Goal: Task Accomplishment & Management: Use online tool/utility

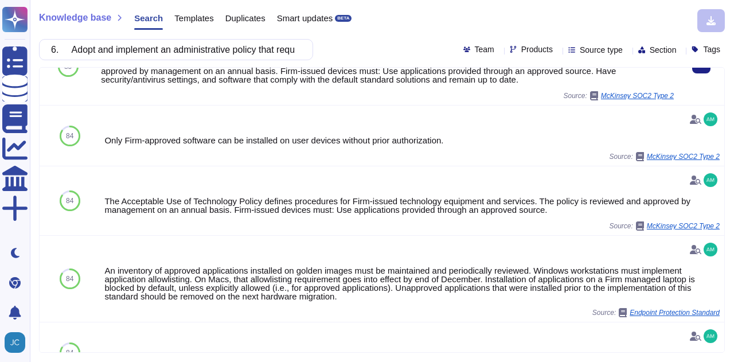
scroll to position [172, 0]
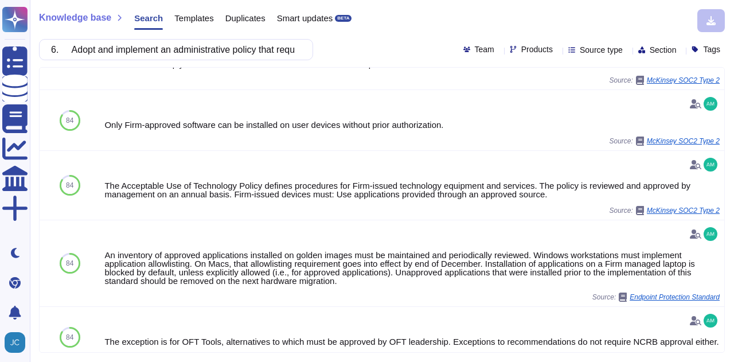
click at [314, 39] on div "6. Adopt and implement an administrative policy that requires approval before n…" at bounding box center [382, 49] width 686 height 21
drag, startPoint x: 308, startPoint y: 50, endPoint x: 126, endPoint y: 49, distance: 181.7
click at [126, 49] on div "6. Adopt and implement an administrative policy that requires approval before n…" at bounding box center [176, 49] width 274 height 21
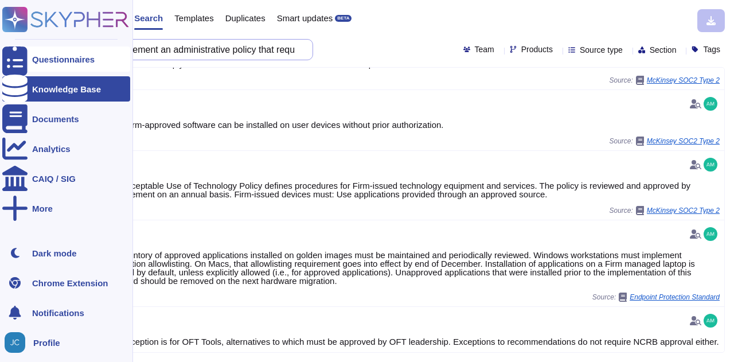
drag, startPoint x: 296, startPoint y: 49, endPoint x: 11, endPoint y: 55, distance: 285.0
click at [11, 55] on div "Questionnaires Knowledge Base Documents Analytics CAIQ / SIG More Dark mode Chr…" at bounding box center [367, 181] width 734 height 362
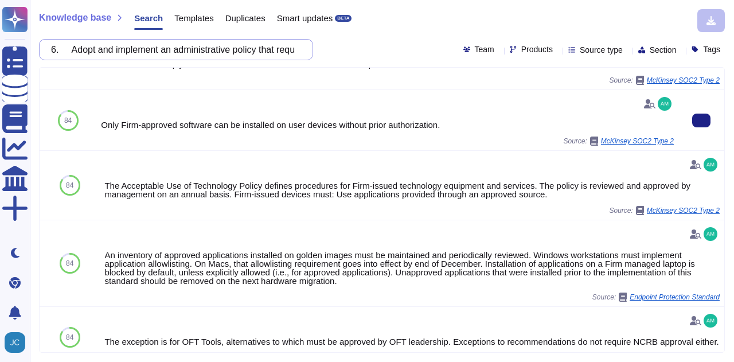
paste input "7. Develop and maintain incident response plan(s) applicable to covered systems…"
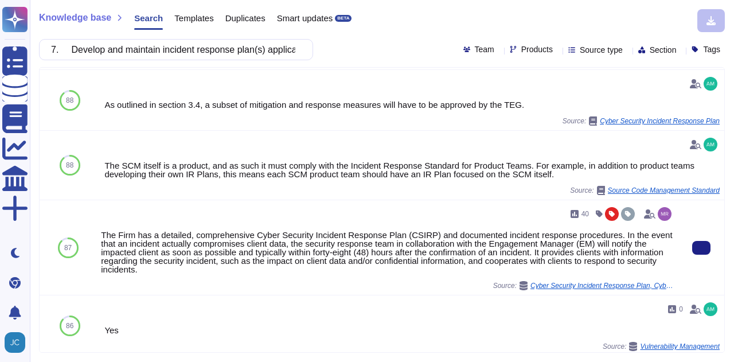
scroll to position [622, 0]
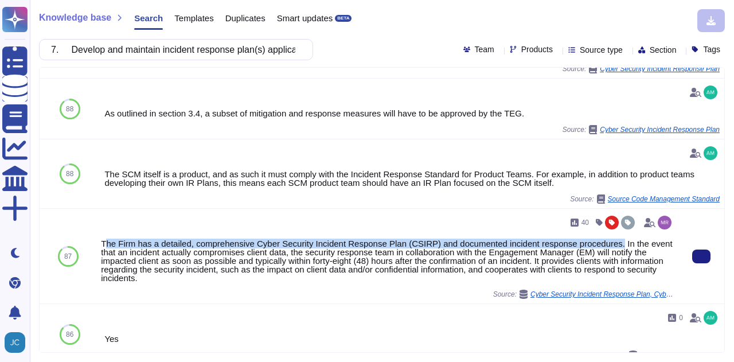
drag, startPoint x: 103, startPoint y: 240, endPoint x: 610, endPoint y: 237, distance: 507.4
click at [610, 239] on div "The Firm has a detailed, comprehensive Cyber Security Incident Response Plan (C…" at bounding box center [387, 260] width 573 height 43
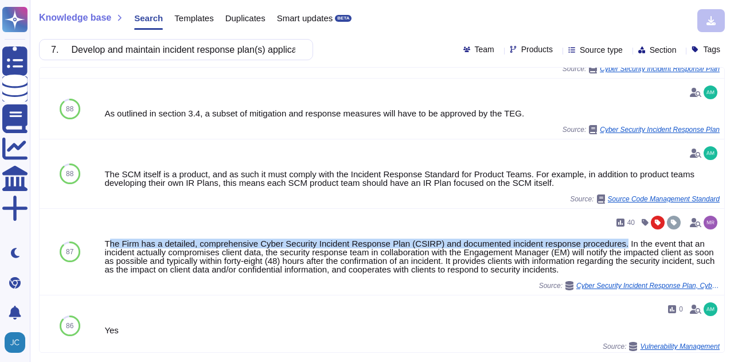
copy div "he Firm has a detailed, comprehensive Cyber Security Incident Response Plan (CS…"
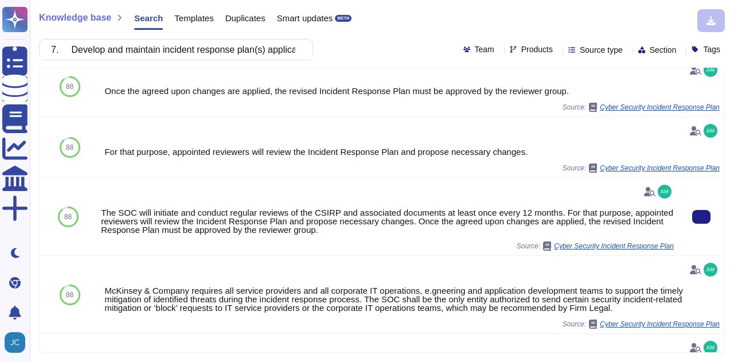
scroll to position [229, 0]
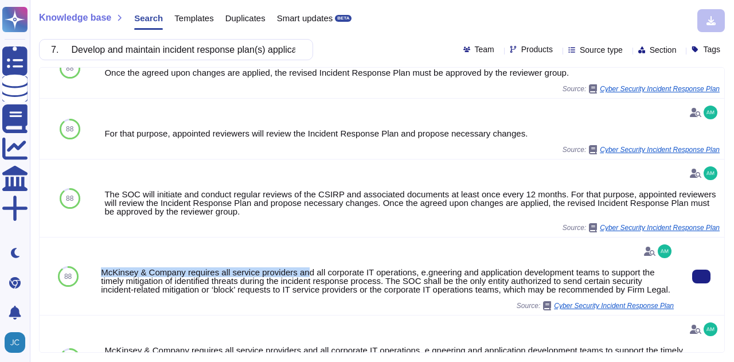
drag, startPoint x: 101, startPoint y: 271, endPoint x: 304, endPoint y: 271, distance: 202.4
click at [304, 271] on div "McKinsey & Company requires all service providers and all corporate IT operatio…" at bounding box center [387, 281] width 573 height 26
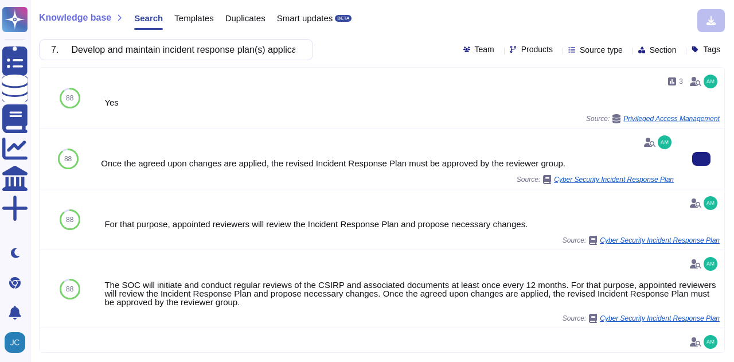
scroll to position [0, 0]
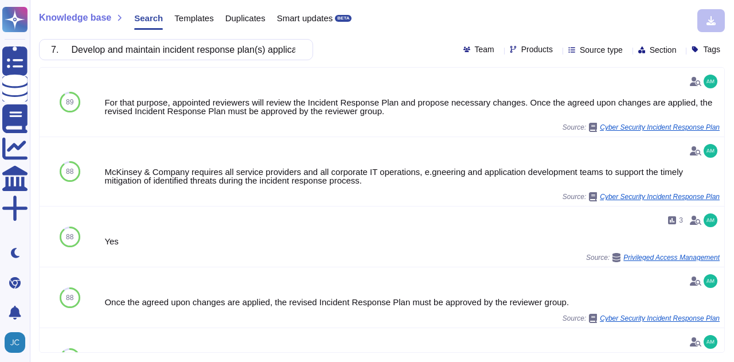
drag, startPoint x: 319, startPoint y: 48, endPoint x: 307, endPoint y: 49, distance: 11.5
click at [318, 48] on div "7. Develop and maintain incident response plan(s) applicable to covered systems…" at bounding box center [382, 49] width 686 height 21
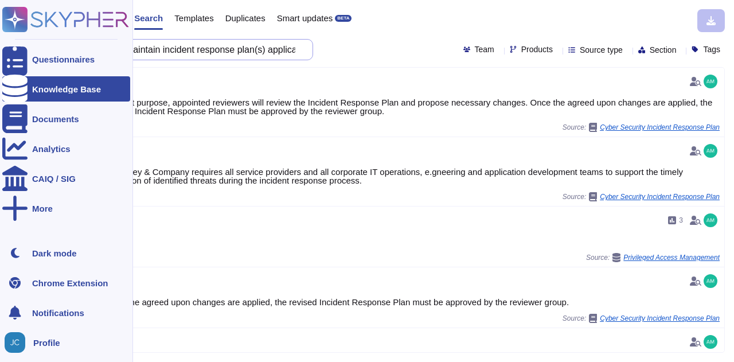
drag, startPoint x: 295, startPoint y: 50, endPoint x: 0, endPoint y: 59, distance: 295.4
click at [0, 59] on div "Questionnaires Knowledge Base Documents Analytics CAIQ / SIG More Dark mode Chr…" at bounding box center [367, 181] width 734 height 362
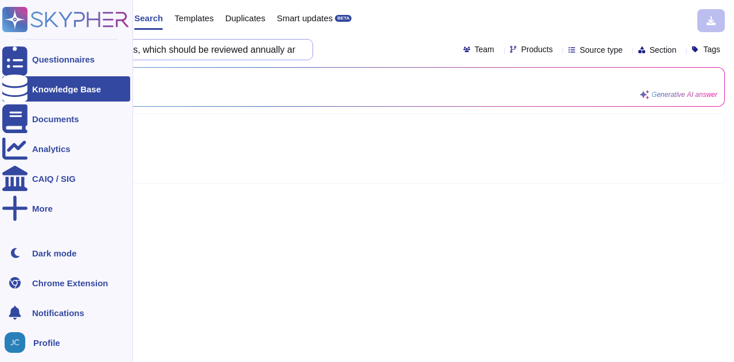
type input "to covered systems, which should be reviewed annually and updated as appropriat…"
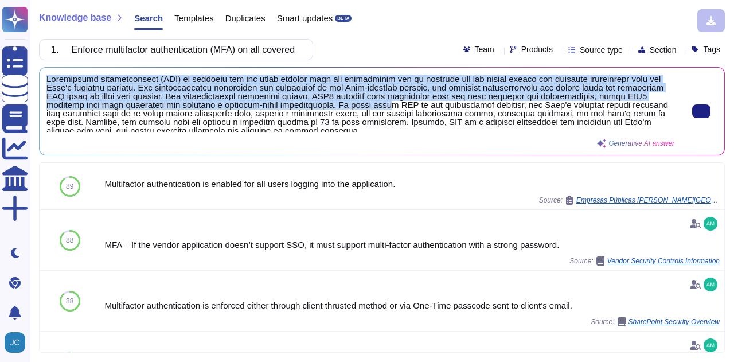
drag, startPoint x: 49, startPoint y: 79, endPoint x: 335, endPoint y: 105, distance: 287.3
click at [335, 105] on span at bounding box center [360, 103] width 628 height 57
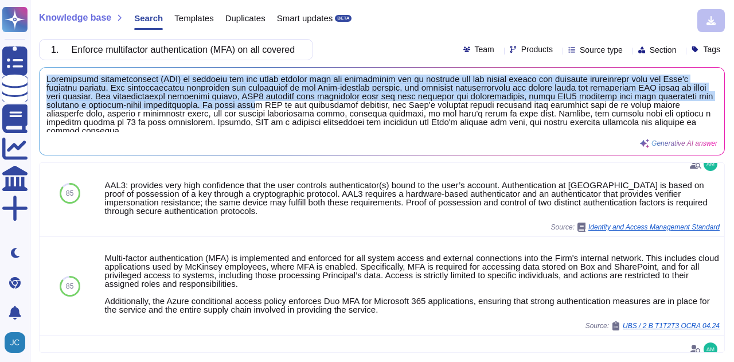
scroll to position [631, 0]
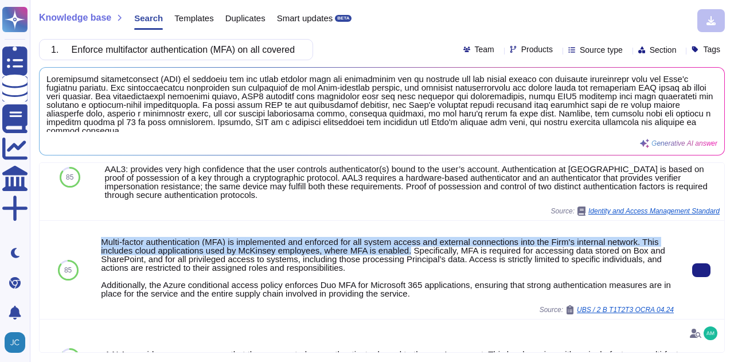
drag, startPoint x: 101, startPoint y: 232, endPoint x: 406, endPoint y: 246, distance: 304.7
click at [406, 246] on div "Multi-factor authentication (MFA) is implemented and enforced for all system ac…" at bounding box center [387, 267] width 573 height 60
copy div "Multi-factor authentication (MFA) is implemented and enforced for all system ac…"
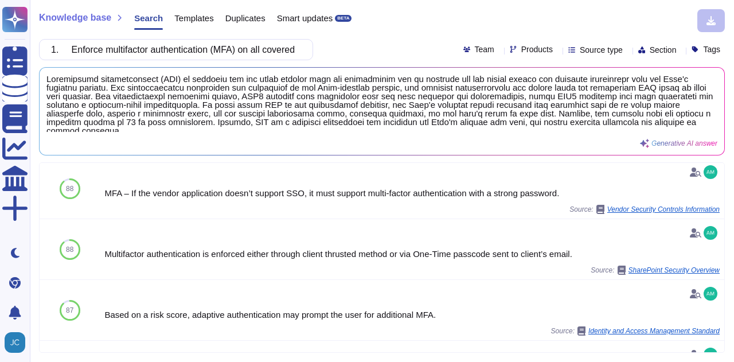
scroll to position [0, 0]
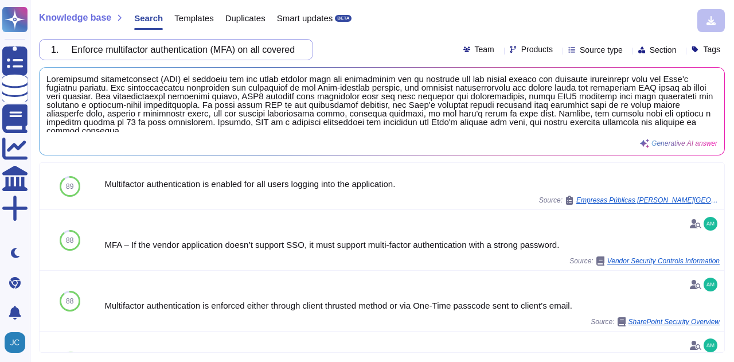
click at [284, 50] on input "1. Enforce multifactor authentication (MFA) on all covered systems (e.g., by re…" at bounding box center [173, 50] width 256 height 20
paste input "2. Promptly revoke (e.g., on day of departure or within a risk-informed timefra…"
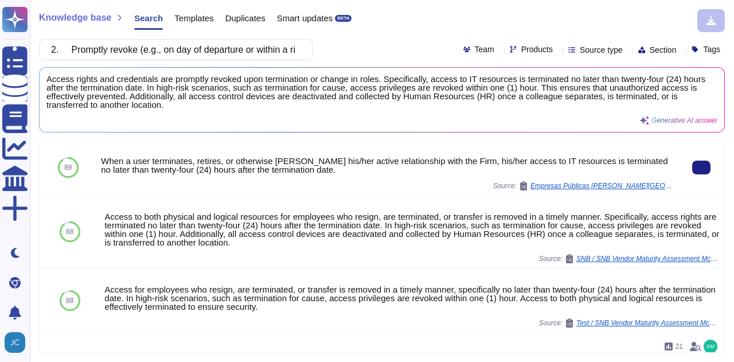
click at [101, 160] on div "When a user terminates, retires, or otherwise [PERSON_NAME] his/her active rela…" at bounding box center [387, 165] width 573 height 17
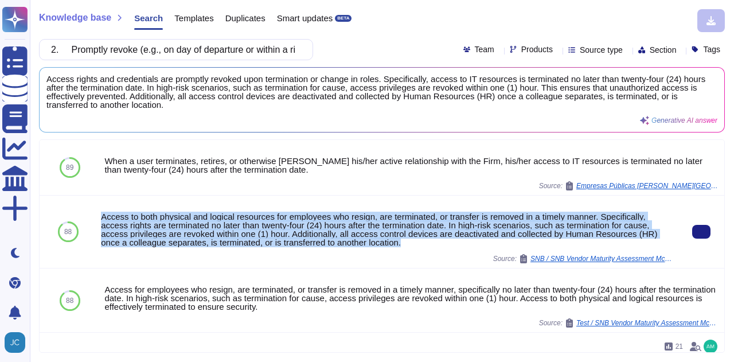
drag, startPoint x: 101, startPoint y: 216, endPoint x: 419, endPoint y: 239, distance: 319.0
click at [419, 239] on div "Access to both physical and logical resources for employees who resign, are ter…" at bounding box center [387, 229] width 573 height 34
copy div "Access to both physical and logical resources for employees who resign, are ter…"
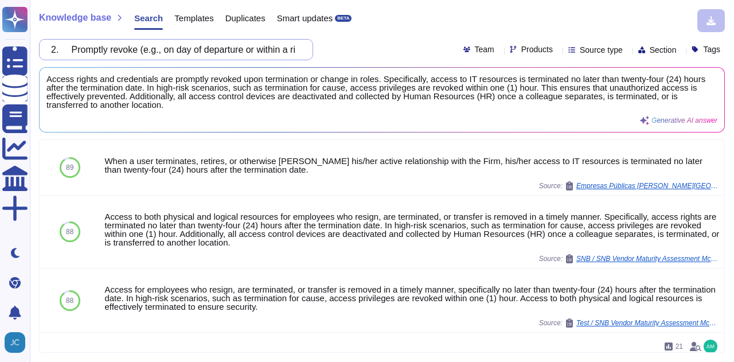
click at [218, 54] on input "2. Promptly revoke (e.g., on day of departure or within a risk-informed timefra…" at bounding box center [173, 50] width 256 height 20
paste input "3. Collect logs for covered systems pertaining to access- and security-focused …"
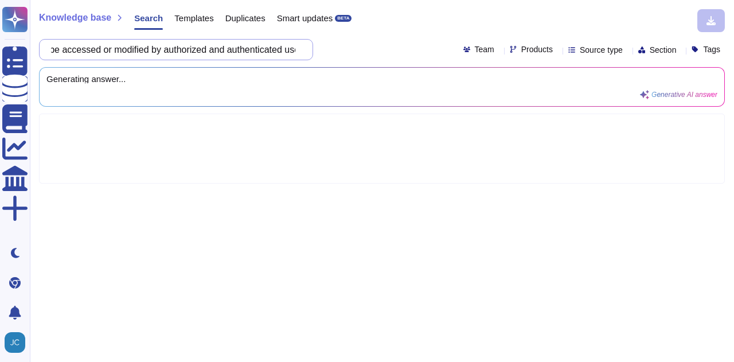
scroll to position [0, 0]
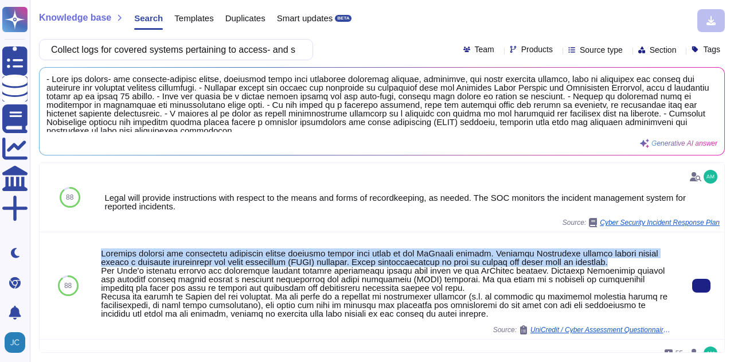
drag, startPoint x: 100, startPoint y: 249, endPoint x: 618, endPoint y: 262, distance: 518.4
click at [618, 262] on div at bounding box center [387, 283] width 573 height 69
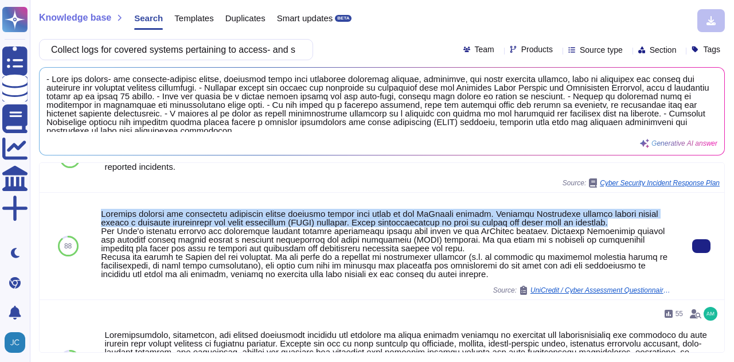
scroll to position [57, 0]
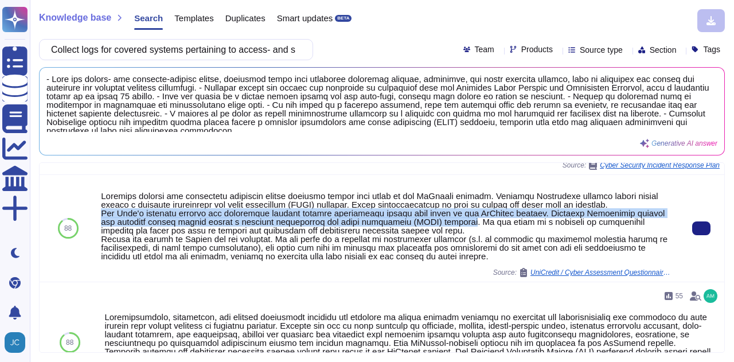
drag, startPoint x: 101, startPoint y: 212, endPoint x: 451, endPoint y: 222, distance: 349.9
click at [451, 222] on div at bounding box center [387, 225] width 573 height 69
copy div "The Firm's security logging and monitoring process records significant events t…"
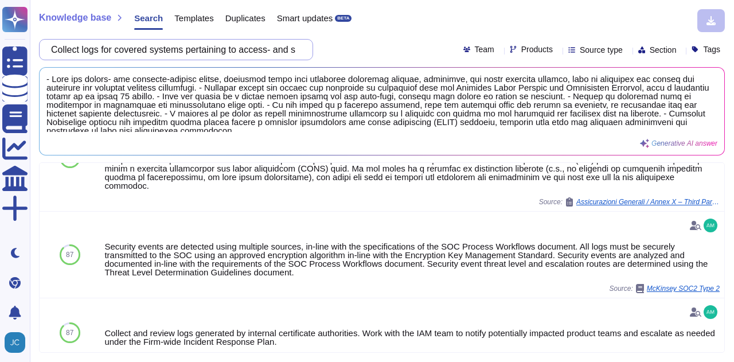
scroll to position [0, 4]
drag, startPoint x: 298, startPoint y: 52, endPoint x: 151, endPoint y: 42, distance: 146.6
click at [170, 46] on input "Collect logs for covered systems pertaining to access- and security-focused eve…" at bounding box center [173, 50] width 256 height 20
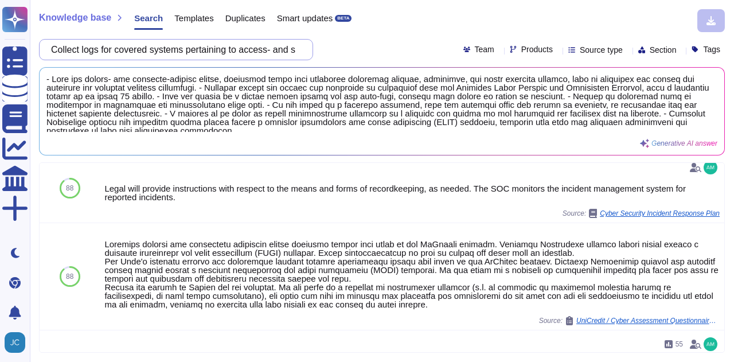
scroll to position [0, 0]
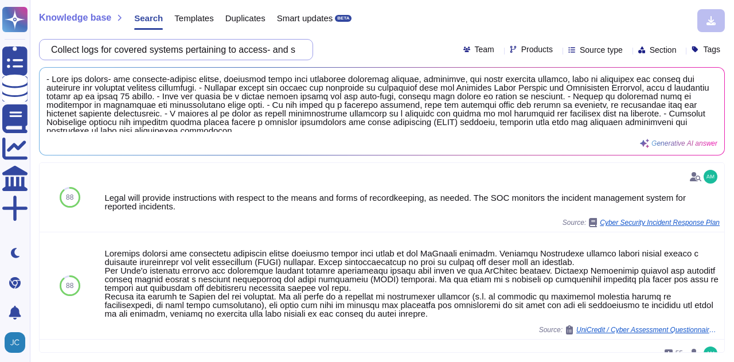
click at [237, 46] on input "Collect logs for covered systems pertaining to access- and security-focused eve…" at bounding box center [173, 50] width 256 height 20
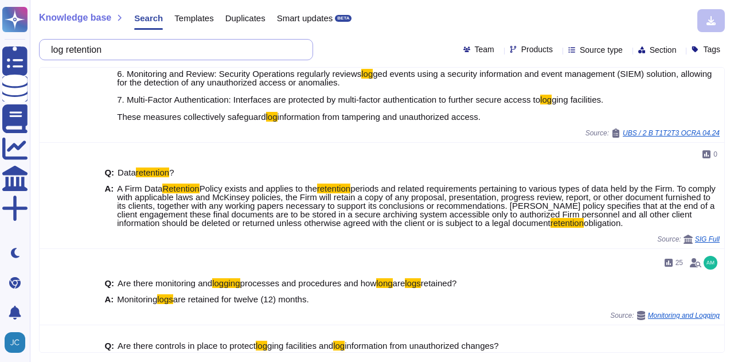
scroll to position [459, 0]
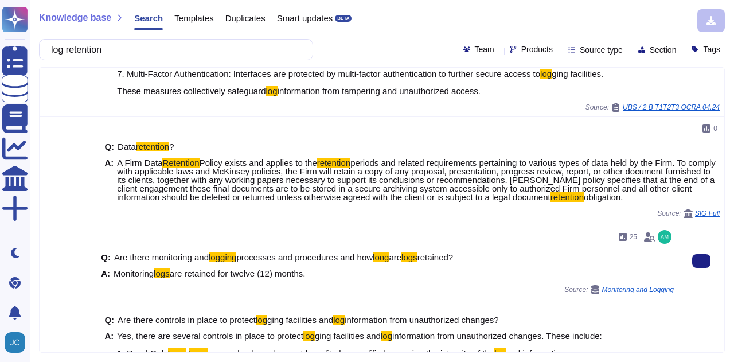
drag, startPoint x: 113, startPoint y: 275, endPoint x: 330, endPoint y: 267, distance: 216.9
click at [330, 267] on div "Q: Are there monitoring and logging processes and procedures and how long are l…" at bounding box center [387, 265] width 573 height 39
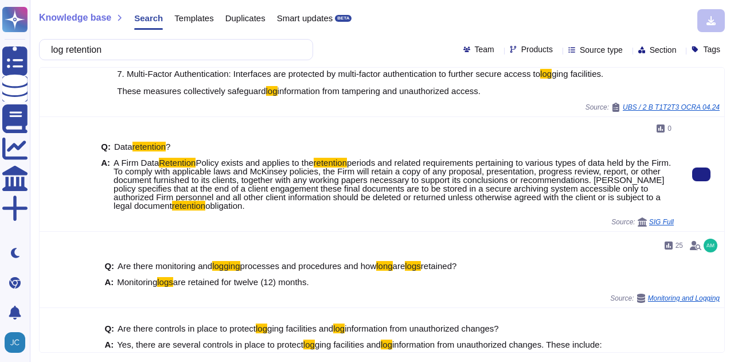
copy span "Monitoring logs are retained for twelve (12) months."
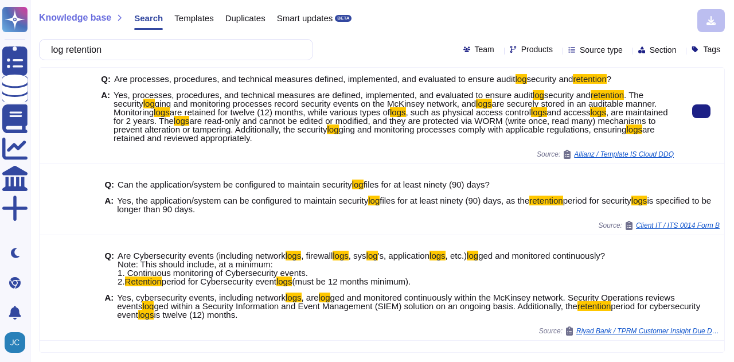
scroll to position [0, 0]
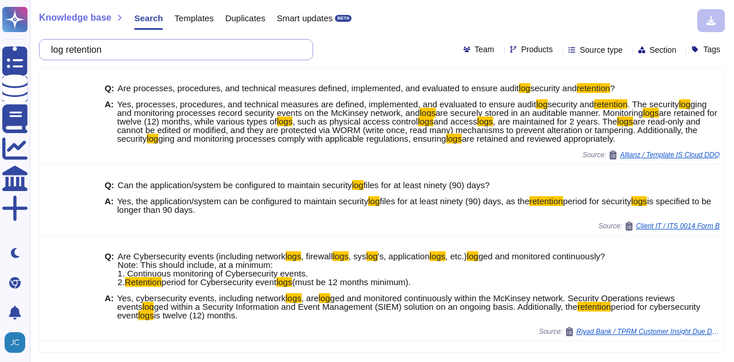
drag, startPoint x: 161, startPoint y: 48, endPoint x: 83, endPoint y: 51, distance: 78.0
click at [85, 36] on div "Knowledge base Search Templates Duplicates Smart updates BETA log retention Tea…" at bounding box center [382, 181] width 704 height 362
click at [83, 51] on input "log retention" at bounding box center [173, 50] width 256 height 20
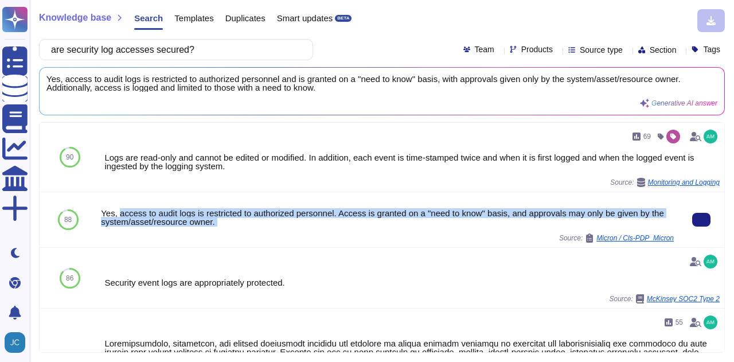
drag, startPoint x: 118, startPoint y: 213, endPoint x: 259, endPoint y: 229, distance: 142.6
click at [259, 229] on div "Yes, access to audit logs is restricted to authorized personnel. Access is gran…" at bounding box center [387, 220] width 573 height 46
copy div "access to audit logs is restricted to authorized personnel. Access is granted o…"
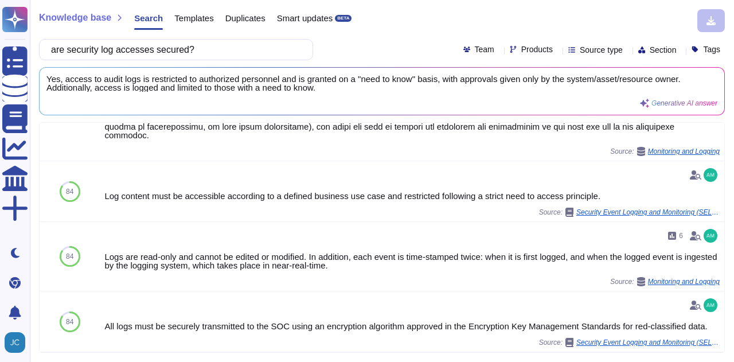
scroll to position [287, 0]
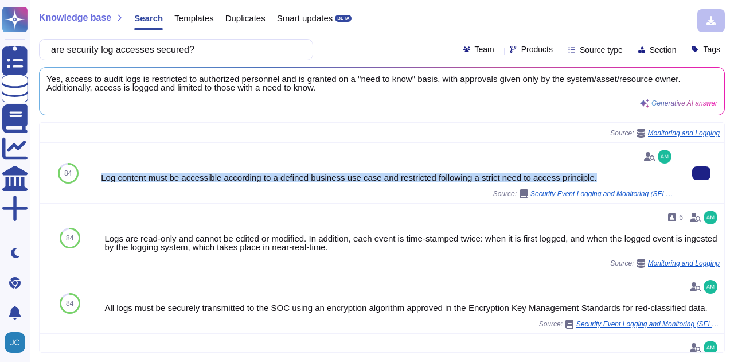
drag, startPoint x: 100, startPoint y: 170, endPoint x: 596, endPoint y: 166, distance: 495.9
click at [596, 173] on div "Log content must be accessible according to a defined business use case and res…" at bounding box center [387, 177] width 573 height 9
copy div "Log content must be accessible according to a defined business use case and res…"
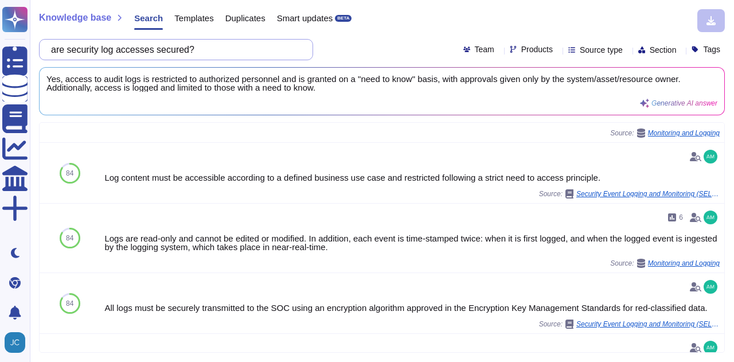
click at [205, 49] on input "are security log accesses secured?" at bounding box center [173, 50] width 256 height 20
paste input "4. Implement configurations to deny by default (e.g., by requiring authenticati…"
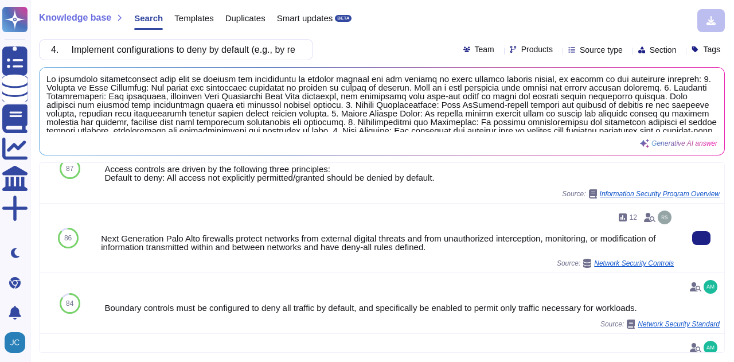
scroll to position [229, 0]
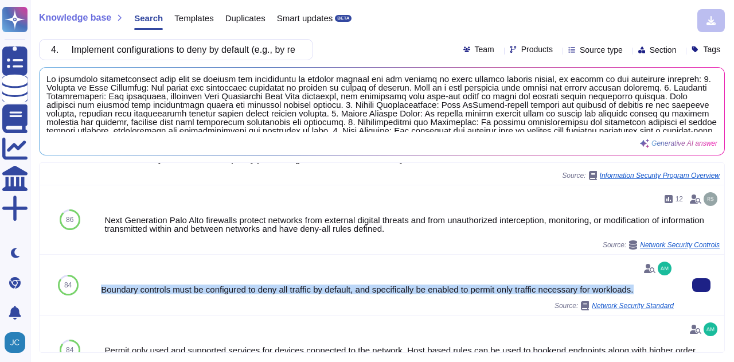
drag, startPoint x: 101, startPoint y: 291, endPoint x: 644, endPoint y: 283, distance: 543.0
click at [644, 285] on div "Boundary controls must be configured to deny all traffic by default, and specif…" at bounding box center [387, 289] width 573 height 9
copy div "Boundary controls must be configured to deny all traffic by default, and specif…"
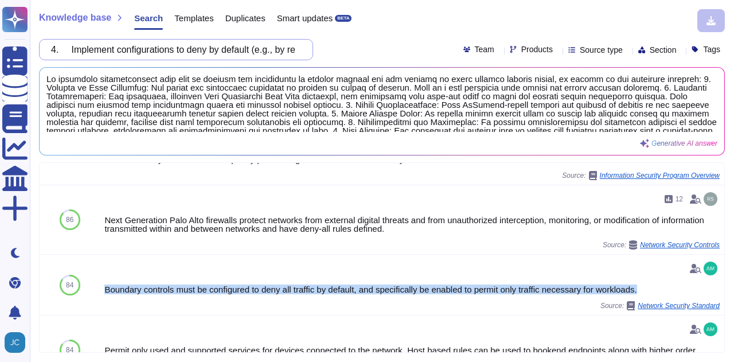
click at [61, 48] on input "4. Implement configurations to deny by default (e.g., by requiring authenticati…" at bounding box center [173, 50] width 256 height 20
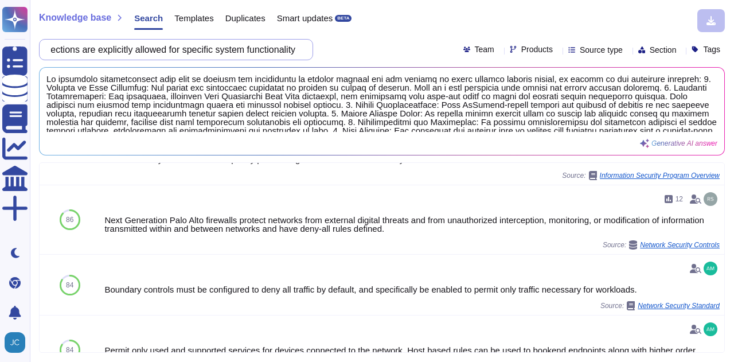
paste input "5. Issue and manage, at an organizational level, identities and credentials for…"
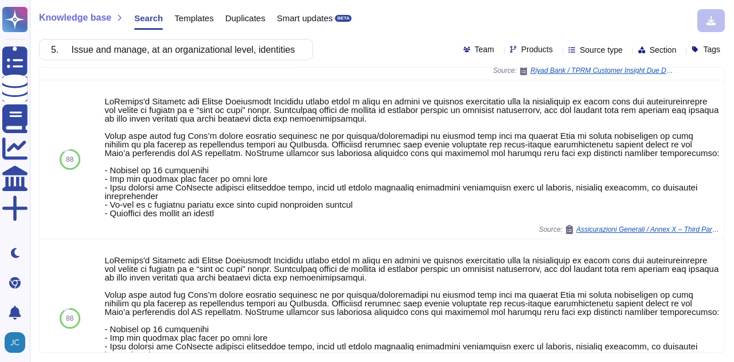
scroll to position [280, 0]
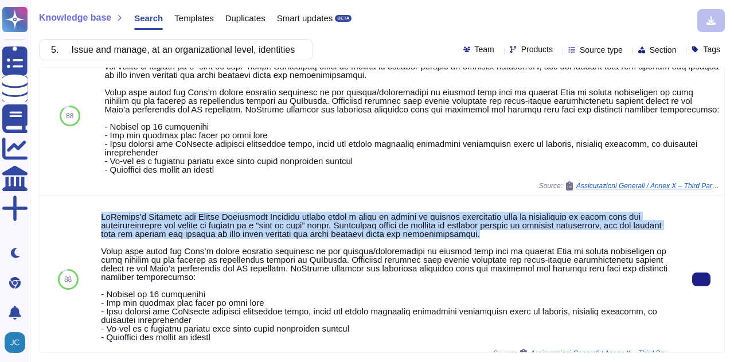
drag, startPoint x: 101, startPoint y: 217, endPoint x: 467, endPoint y: 234, distance: 366.2
click at [467, 234] on div at bounding box center [387, 276] width 573 height 129
copy div "McKinsey's Identity and Access Management Standard grants users a level of acce…"
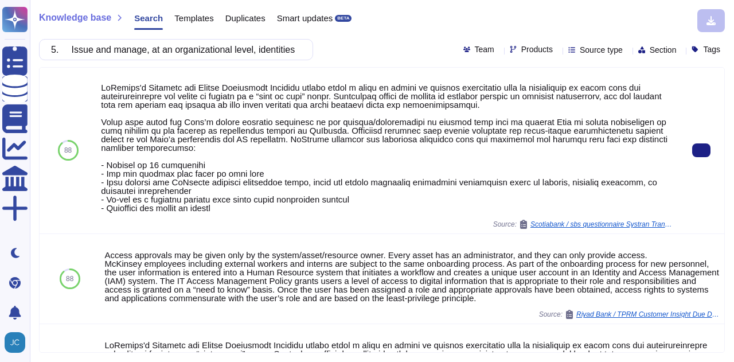
scroll to position [0, 0]
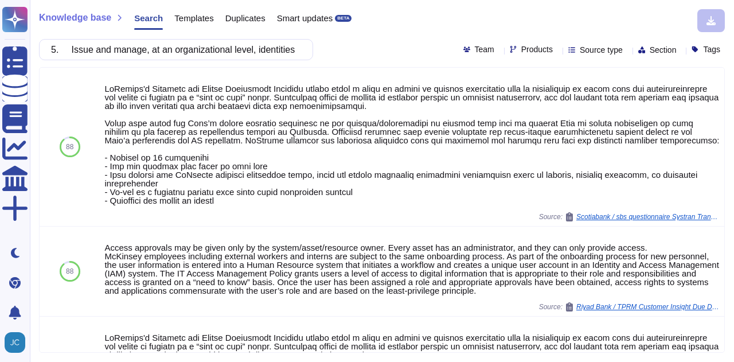
click at [313, 44] on div "5. Issue and manage, at an organizational level, identities and credentials for…" at bounding box center [176, 49] width 274 height 21
click at [304, 50] on div "5. Issue and manage, at an organizational level, identities and credentials for…" at bounding box center [176, 49] width 274 height 21
click at [289, 50] on input "5. Issue and manage, at an organizational level, identities and credentials for…" at bounding box center [173, 50] width 256 height 20
paste input "Conduct an internal data risk assessment that evaluates whether and how the ove…"
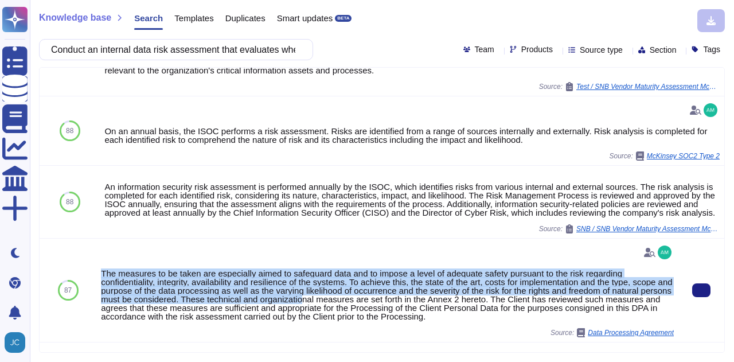
drag, startPoint x: 102, startPoint y: 271, endPoint x: 329, endPoint y: 296, distance: 227.8
click at [329, 296] on div "The measures to be taken are especially aimed to safeguard data and to impose a…" at bounding box center [387, 295] width 573 height 52
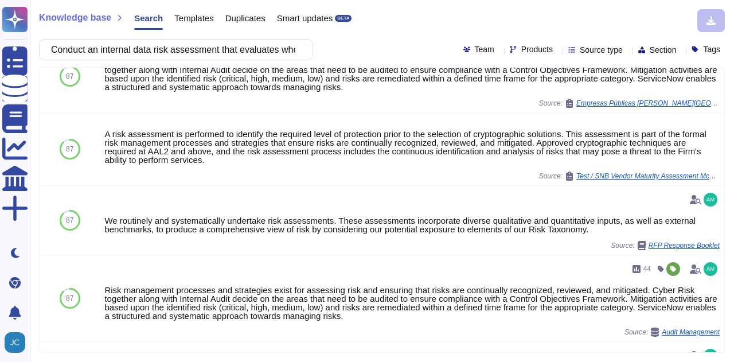
scroll to position [688, 0]
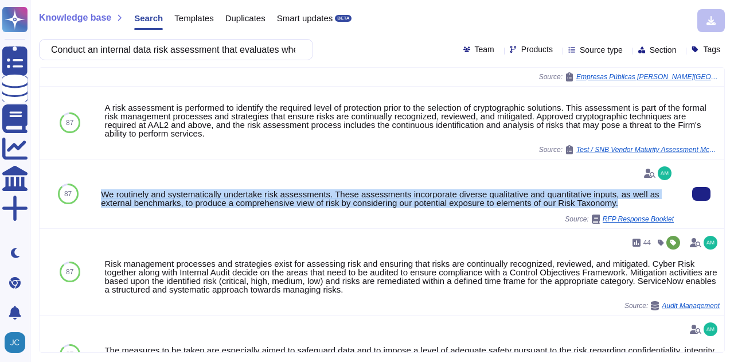
drag, startPoint x: 101, startPoint y: 194, endPoint x: 635, endPoint y: 204, distance: 534.4
click at [635, 204] on div "We routinely and systematically undertake risk assessments. These assessments i…" at bounding box center [387, 198] width 573 height 17
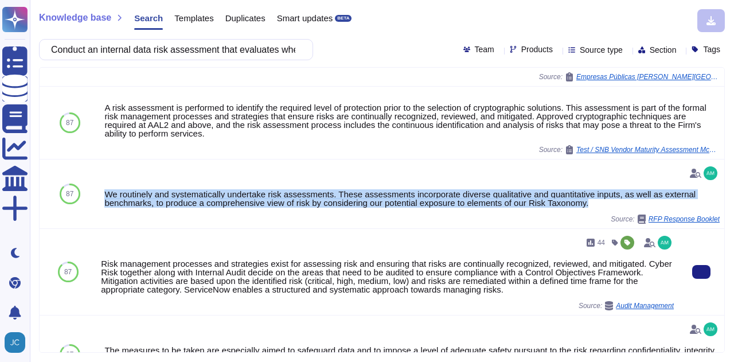
copy div "We routinely and systematically undertake risk assessments. These assessments i…"
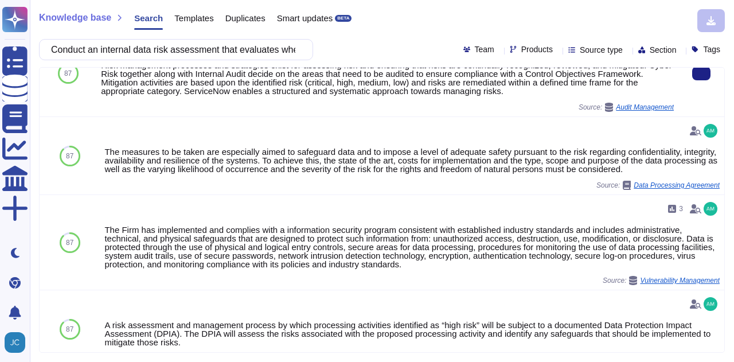
scroll to position [898, 0]
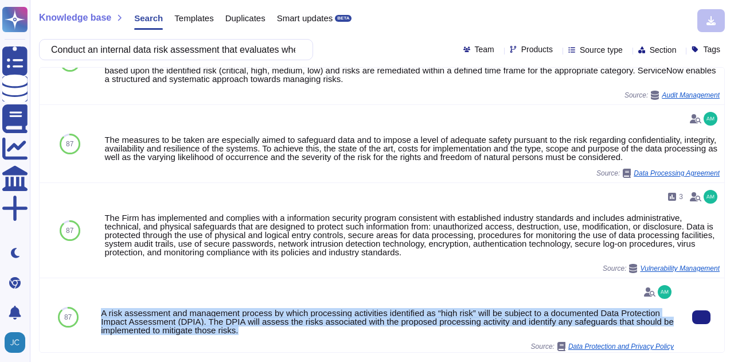
drag, startPoint x: 101, startPoint y: 311, endPoint x: 255, endPoint y: 329, distance: 154.7
click at [255, 329] on div "A risk assessment and management process by which processing activities identif…" at bounding box center [387, 321] width 573 height 26
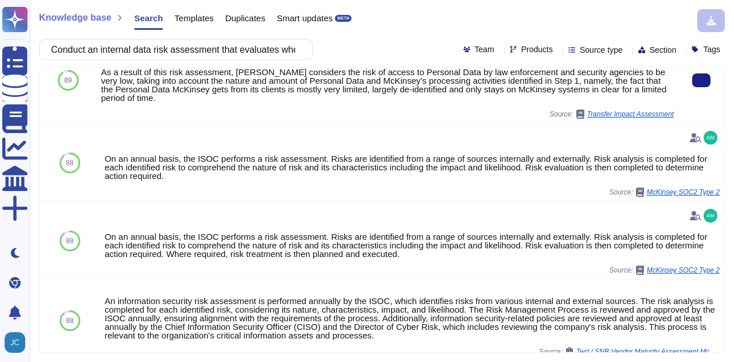
scroll to position [0, 0]
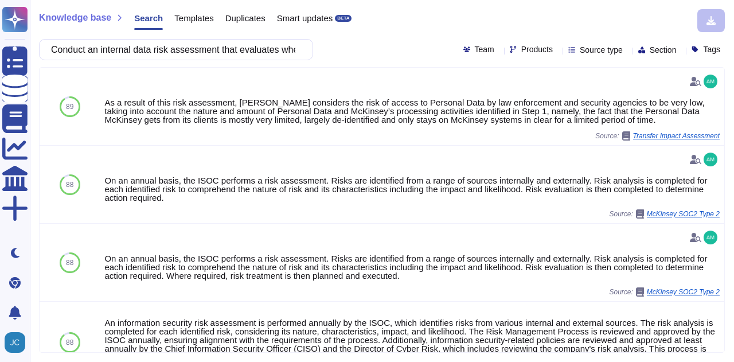
click at [318, 45] on div "Conduct an internal data risk assessment that evaluates whether and how the ove…" at bounding box center [382, 49] width 686 height 21
click at [297, 49] on input "Conduct an internal data risk assessment that evaluates whether and how the ove…" at bounding box center [173, 50] width 256 height 20
paste input "1. Maintaining and implementing a written data retention and deletion policy, t…"
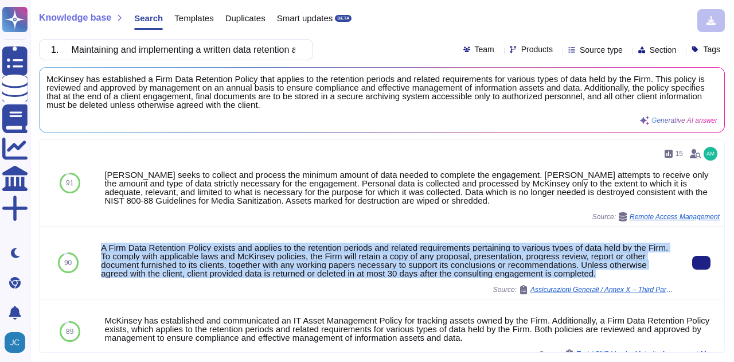
drag, startPoint x: 101, startPoint y: 249, endPoint x: 603, endPoint y: 272, distance: 502.2
click at [603, 272] on div "A Firm Data Retention Policy exists and applies to the retention periods and re…" at bounding box center [387, 260] width 573 height 34
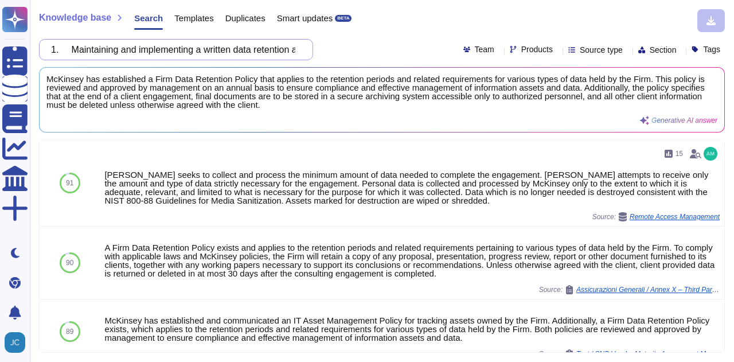
click at [215, 48] on input "1. Maintaining and implementing a written data retention and deletion policy, t…" at bounding box center [173, 50] width 256 height 20
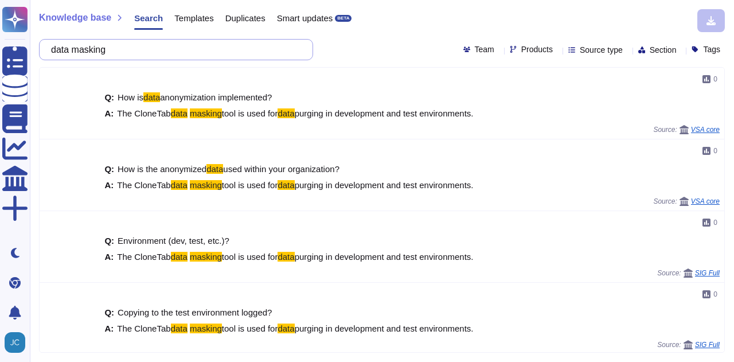
drag, startPoint x: 162, startPoint y: 42, endPoint x: 83, endPoint y: 50, distance: 78.9
click at [83, 50] on input "data masking" at bounding box center [173, 50] width 256 height 20
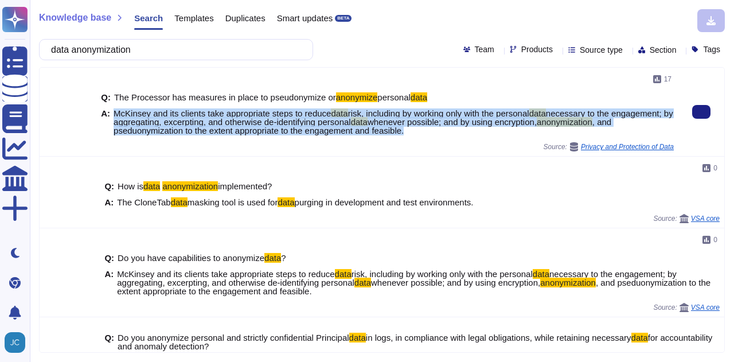
drag, startPoint x: 114, startPoint y: 113, endPoint x: 428, endPoint y: 130, distance: 314.6
click at [428, 130] on span "McKinsey and its clients take appropriate steps to reduce data risk, including …" at bounding box center [394, 122] width 560 height 26
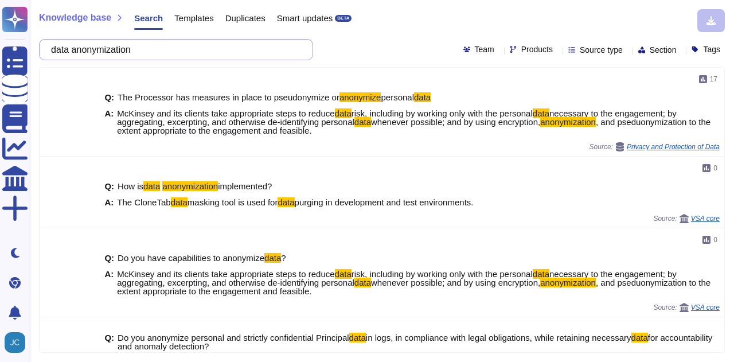
click at [144, 49] on input "data anonymization" at bounding box center [173, 50] width 256 height 20
drag, startPoint x: 144, startPoint y: 49, endPoint x: 80, endPoint y: 50, distance: 63.7
click at [80, 50] on input "data anonymization" at bounding box center [173, 50] width 256 height 20
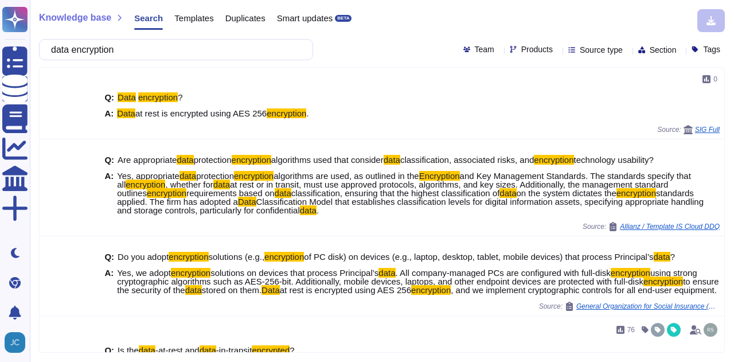
type input "data encryption"
